Goal: Find specific page/section: Find specific page/section

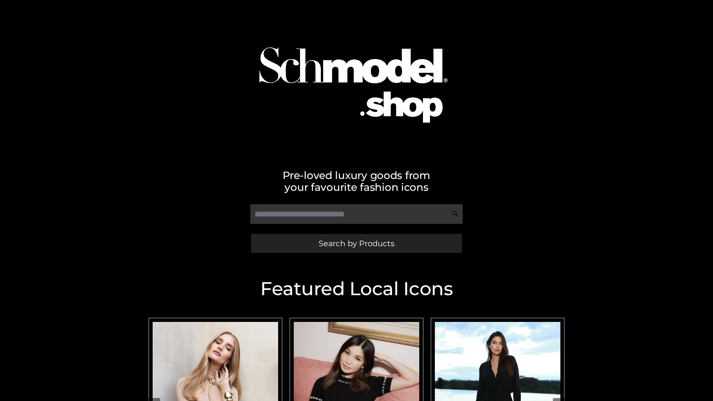
click at [356, 243] on span "Search by Products" at bounding box center [357, 244] width 76 height 8
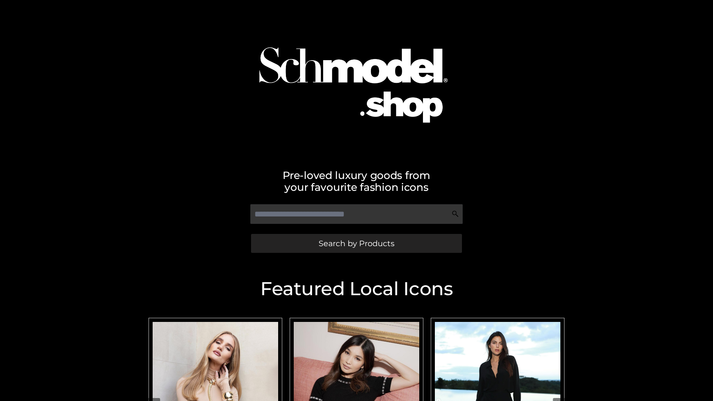
click at [356, 243] on span "Search by Products" at bounding box center [357, 244] width 76 height 8
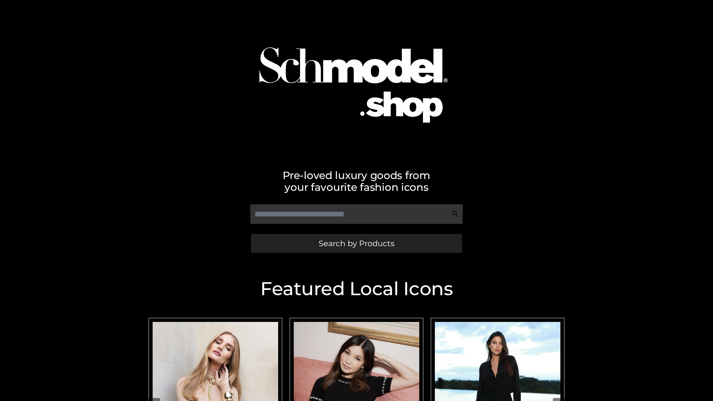
click at [356, 243] on span "Search by Products" at bounding box center [357, 244] width 76 height 8
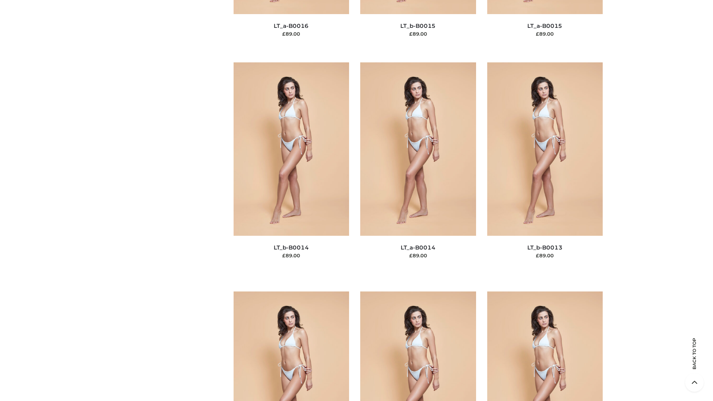
scroll to position [3337, 0]
